Goal: Find specific page/section

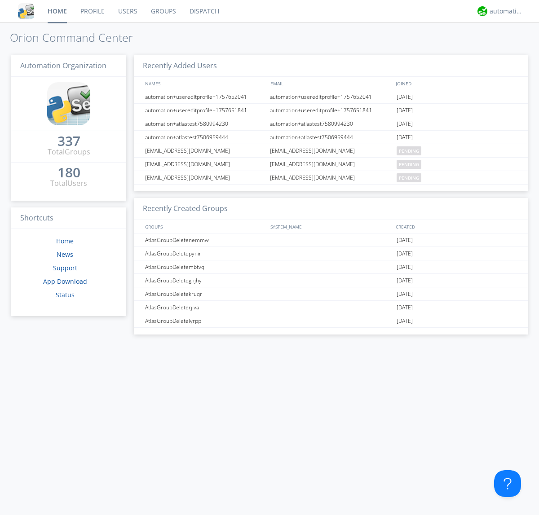
click at [162, 11] on link "Groups" at bounding box center [163, 11] width 39 height 22
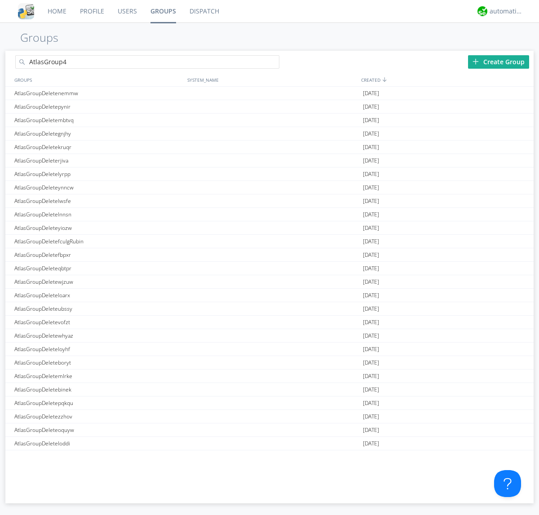
type input "AtlasGroup4"
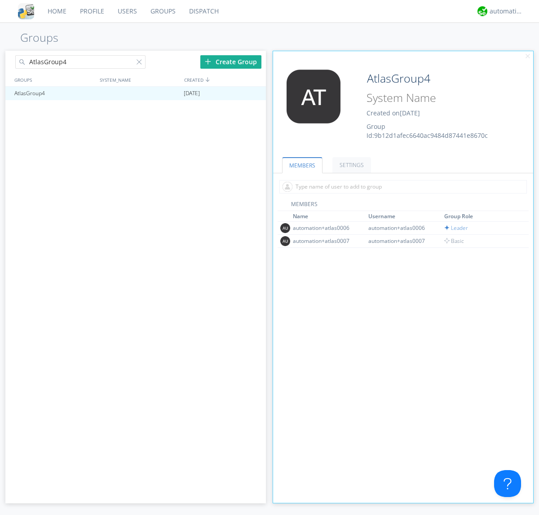
click at [350, 165] on link "SETTINGS" at bounding box center [351, 165] width 39 height 16
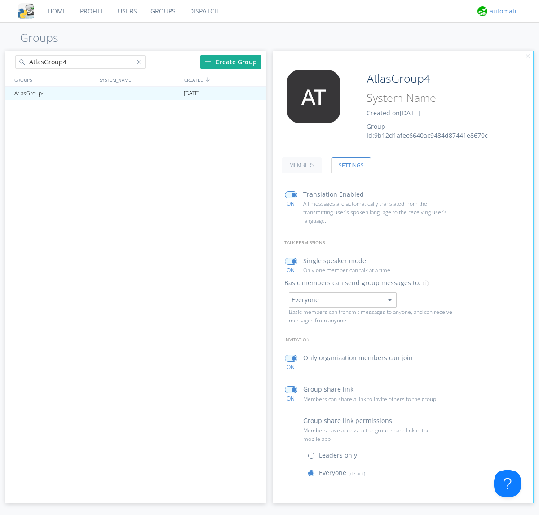
click at [504, 11] on div "automation+atlas" at bounding box center [506, 11] width 34 height 9
